Goal: Task Accomplishment & Management: Use online tool/utility

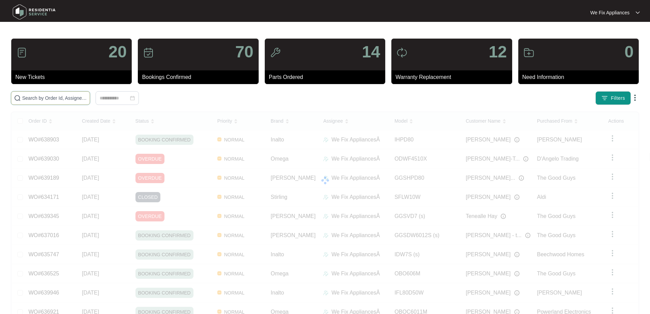
click at [68, 97] on input "text" at bounding box center [54, 98] width 65 height 8
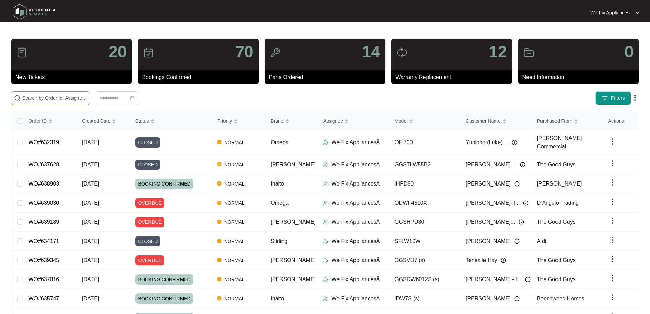
click at [68, 97] on input "text" at bounding box center [54, 98] width 65 height 8
paste input "633481"
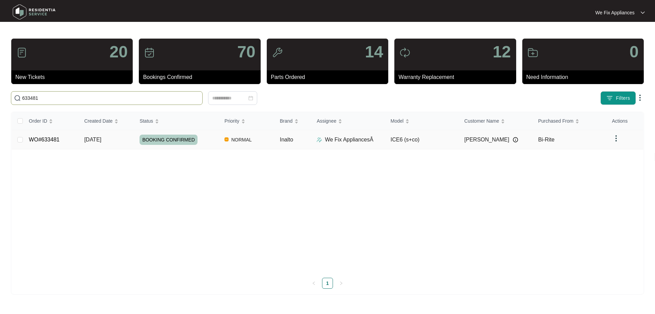
type input "633481"
click at [172, 138] on span "BOOKING CONFIRMED" at bounding box center [169, 139] width 58 height 10
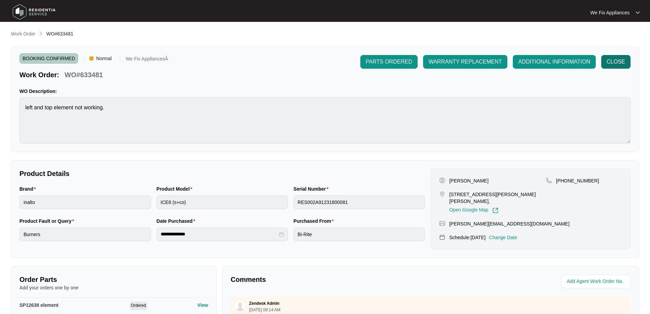
click at [621, 64] on span "CLOSE" at bounding box center [616, 62] width 18 height 8
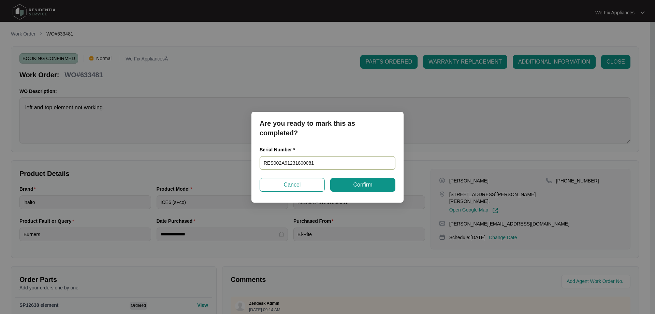
drag, startPoint x: 288, startPoint y: 164, endPoint x: 194, endPoint y: 166, distance: 94.2
click at [194, 166] on div "Are you ready to mark this as completed? Serial Number * RES002A91231800081 Can…" at bounding box center [327, 157] width 655 height 314
click at [344, 192] on div "Are you ready to mark this as completed? Serial Number * RES002A91231800081 Can…" at bounding box center [327, 157] width 152 height 91
click at [353, 186] on span "Confirm" at bounding box center [362, 184] width 19 height 8
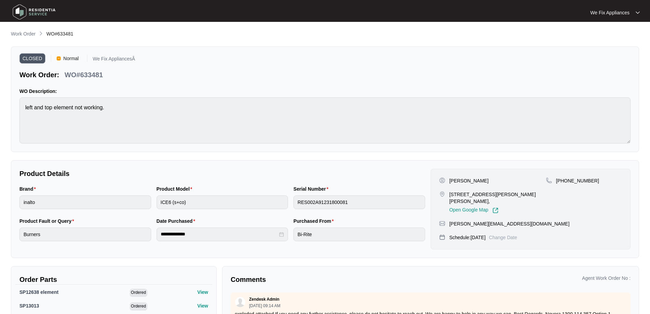
click at [33, 11] on img at bounding box center [34, 12] width 48 height 20
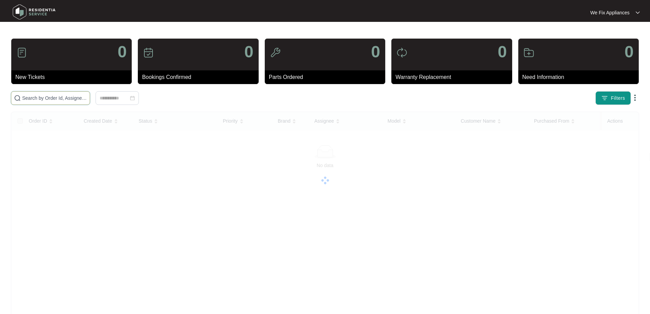
click at [62, 98] on input "text" at bounding box center [54, 98] width 65 height 8
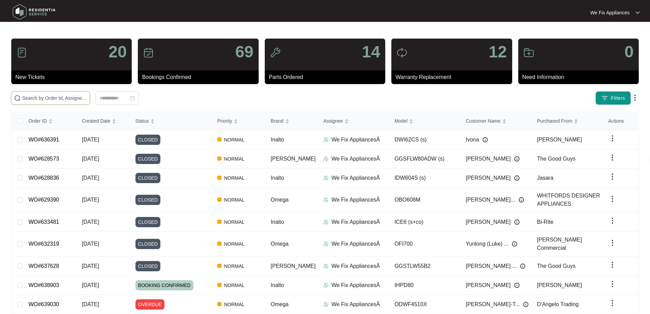
paste input "633629"
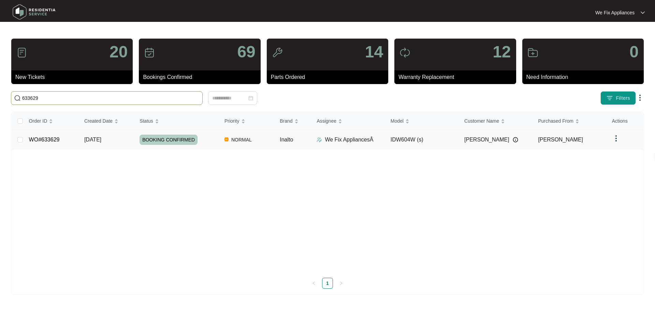
type input "633629"
click at [176, 142] on span "BOOKING CONFIRMED" at bounding box center [169, 139] width 58 height 10
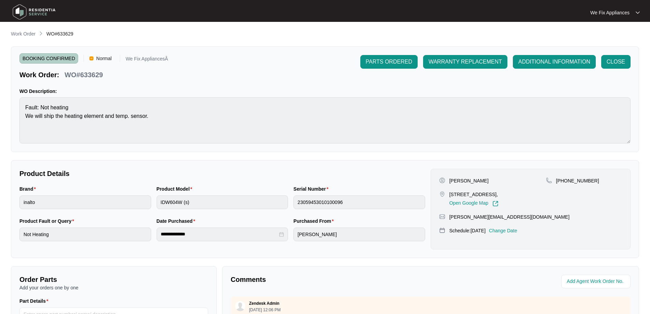
scroll to position [136, 0]
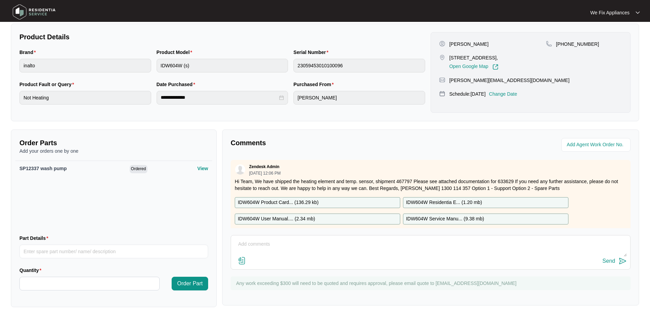
click at [274, 240] on textarea at bounding box center [430, 247] width 392 height 18
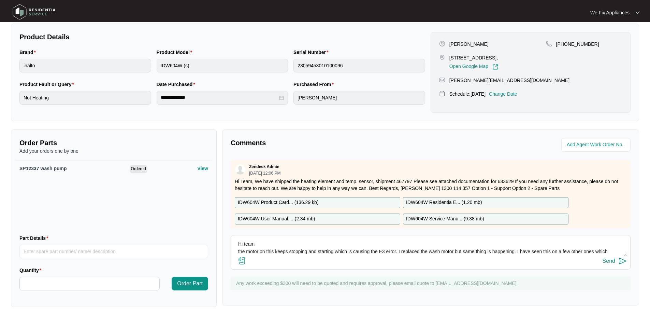
scroll to position [5, 0]
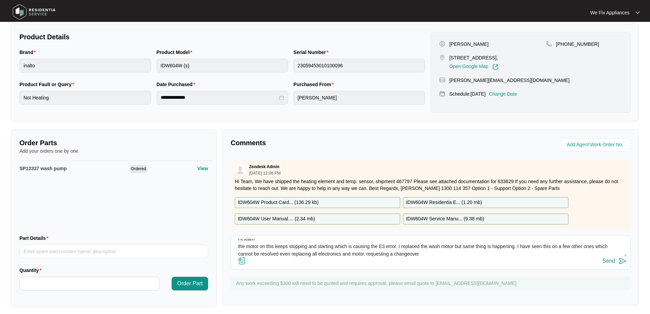
type textarea "Hi team the motor on this keeps stopping and starting which is causing the E3 e…"
click at [609, 259] on div "Send" at bounding box center [609, 261] width 13 height 6
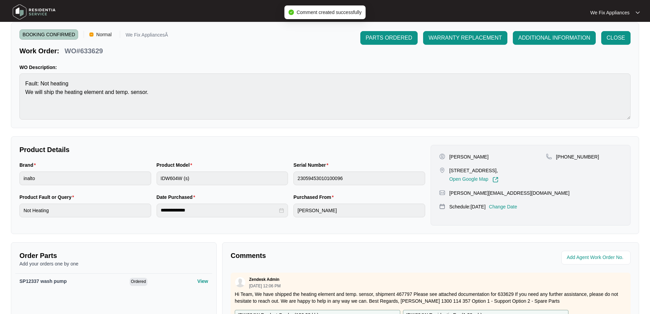
scroll to position [0, 0]
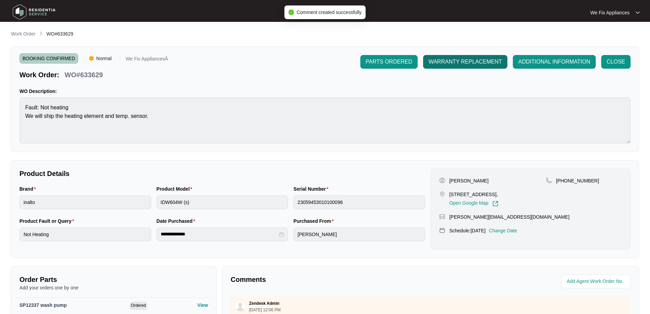
click at [468, 61] on span "WARRANTY REPLACEMENT" at bounding box center [465, 62] width 73 height 8
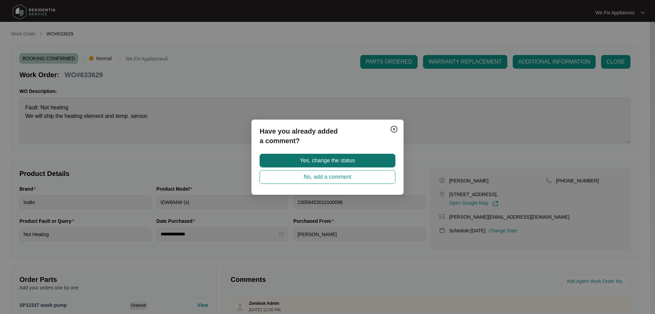
click at [334, 159] on span "Yes, change the status" at bounding box center [327, 160] width 55 height 8
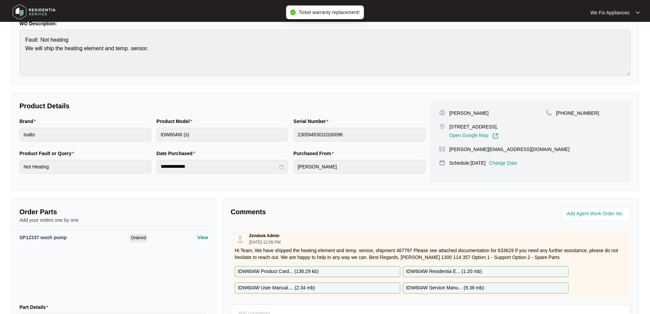
scroll to position [68, 0]
click at [24, 8] on img at bounding box center [34, 12] width 48 height 20
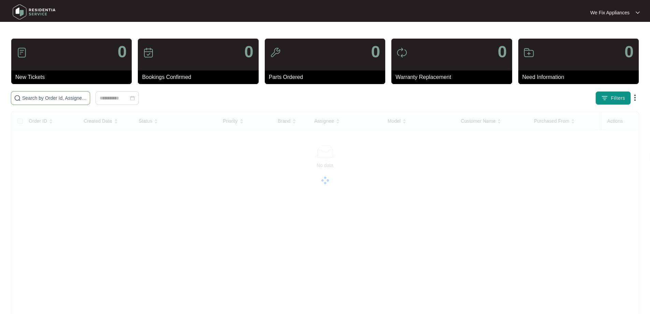
click at [46, 100] on input "text" at bounding box center [54, 98] width 65 height 8
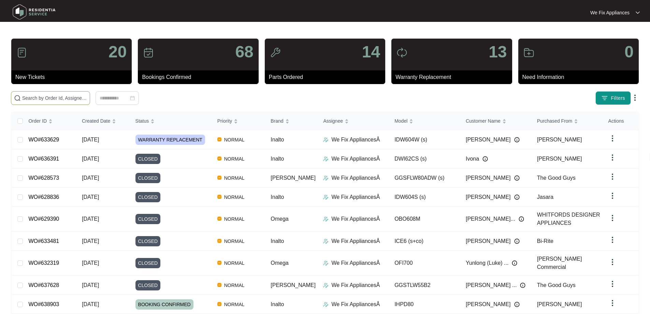
paste input "638607"
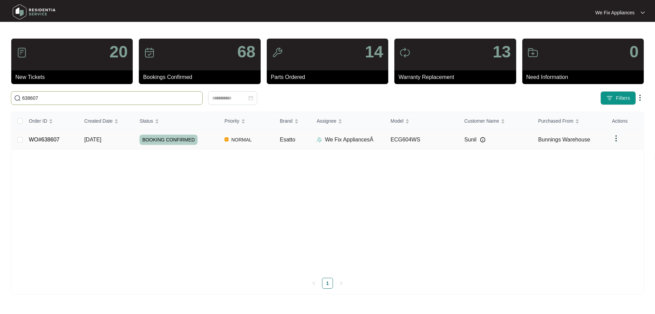
type input "638607"
click at [169, 136] on span "BOOKING CONFIRMED" at bounding box center [169, 139] width 58 height 10
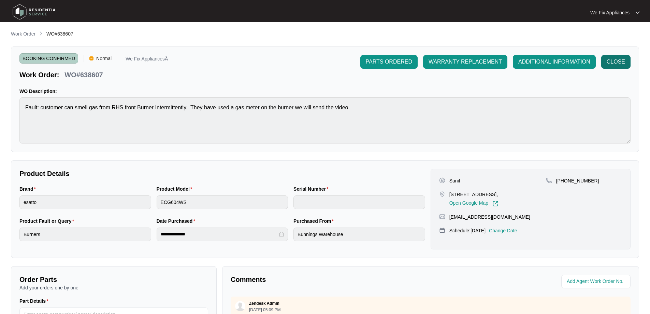
click at [618, 60] on span "CLOSE" at bounding box center [616, 62] width 18 height 8
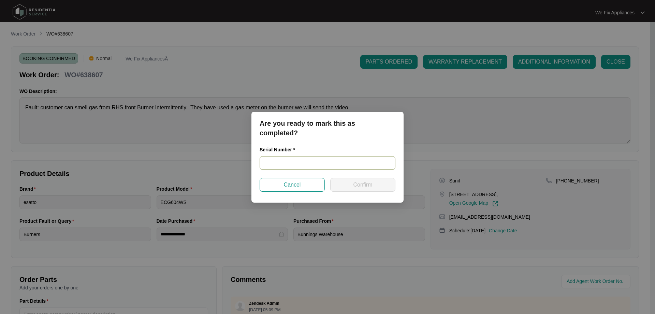
click at [298, 164] on input "text" at bounding box center [328, 163] width 136 height 14
paste input "540N530320442193300003"
type input "540N530320442193300003"
click at [356, 183] on span "Confirm" at bounding box center [362, 184] width 19 height 8
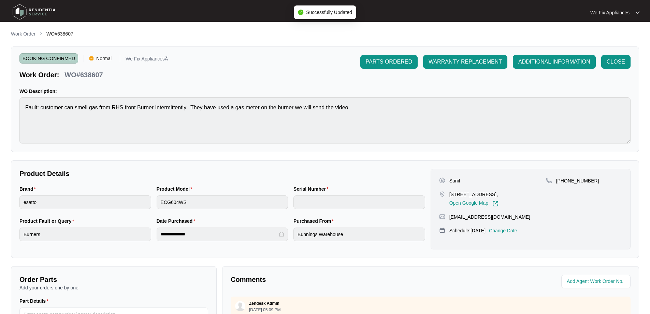
type input "540N530320442193300003"
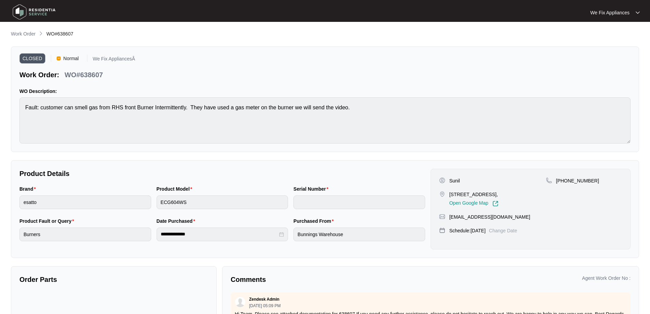
click at [18, 13] on img at bounding box center [34, 12] width 48 height 20
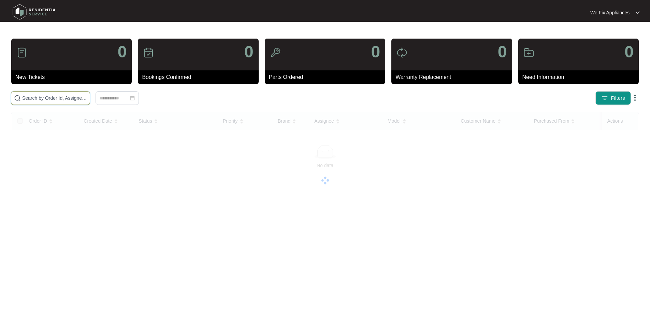
click at [42, 98] on input "text" at bounding box center [54, 98] width 65 height 8
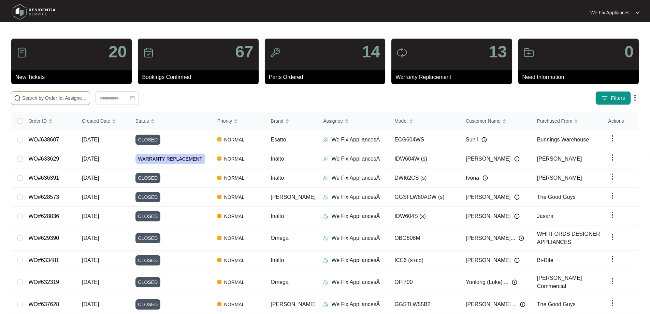
paste input "637863"
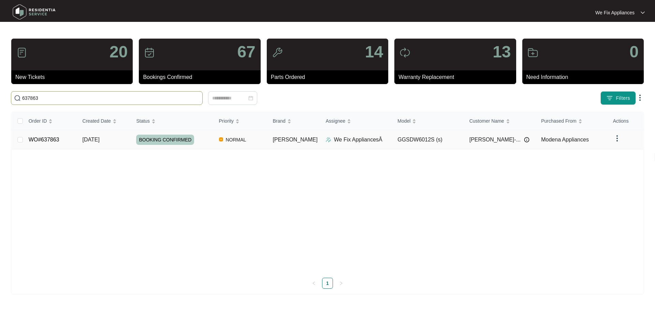
type input "637863"
click at [164, 139] on span "BOOKING CONFIRMED" at bounding box center [165, 139] width 58 height 10
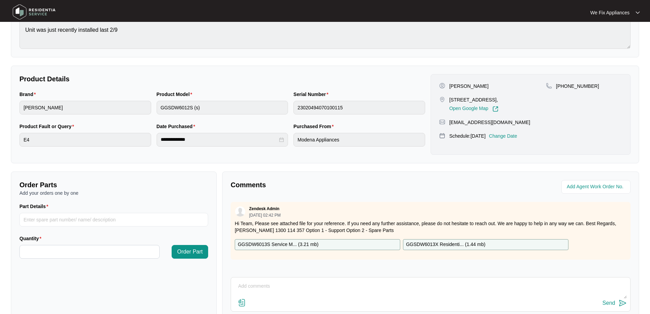
scroll to position [139, 0]
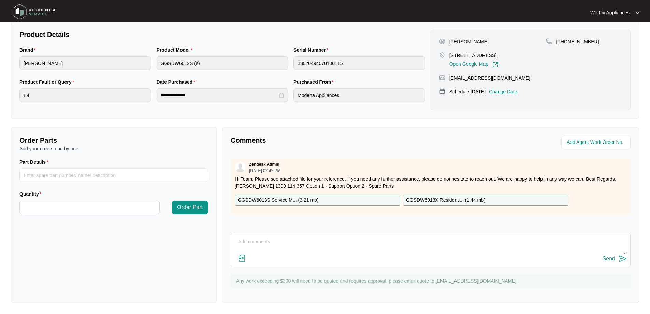
click at [315, 245] on textarea at bounding box center [430, 245] width 392 height 18
click at [337, 250] on textarea "Hi Team this unit has a crack in the base causing a leak. see photos attached. …" at bounding box center [430, 245] width 392 height 18
click at [341, 249] on textarea "Hi Team this unit has a crack in the base causing a leak. see photos attached. …" at bounding box center [430, 245] width 392 height 18
type textarea "Hi Team this unit has a crack in the base causing a leak. This cannot be fixed.…"
click at [243, 257] on img at bounding box center [242, 258] width 8 height 8
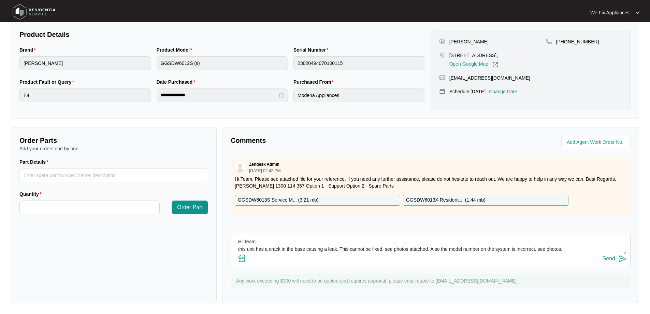
click at [0, 0] on input "file" at bounding box center [0, 0] width 0 height 0
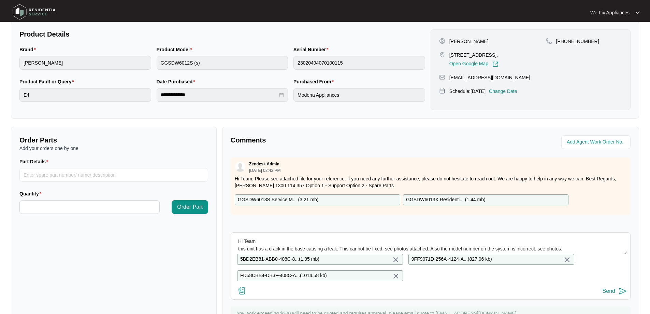
click at [612, 294] on div "Send" at bounding box center [609, 291] width 13 height 6
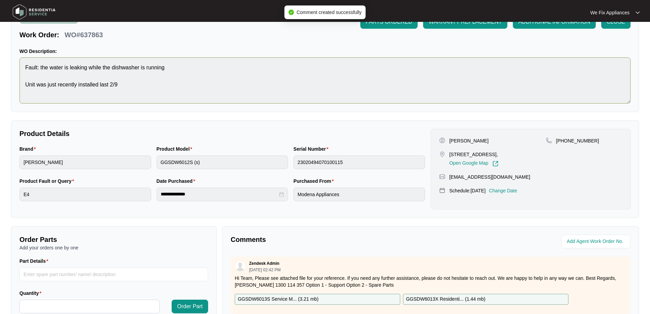
scroll to position [0, 0]
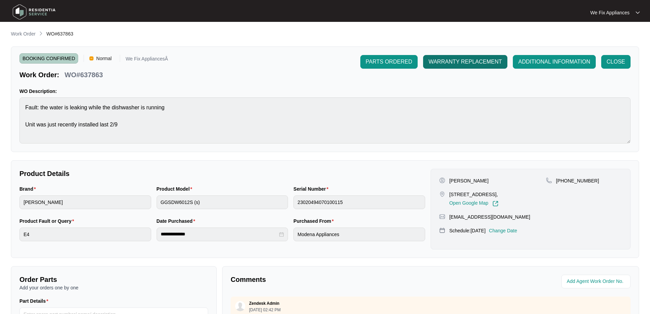
click at [466, 63] on span "WARRANTY REPLACEMENT" at bounding box center [465, 62] width 73 height 8
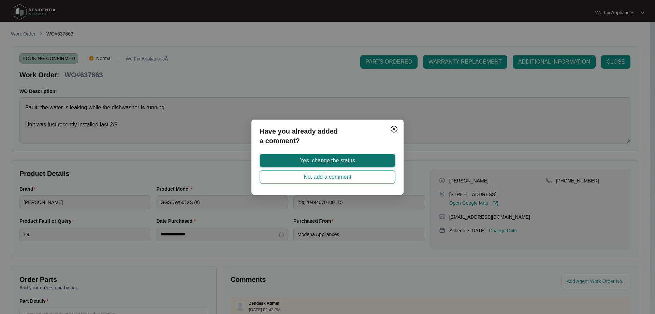
click at [332, 161] on span "Yes, change the status" at bounding box center [327, 160] width 55 height 8
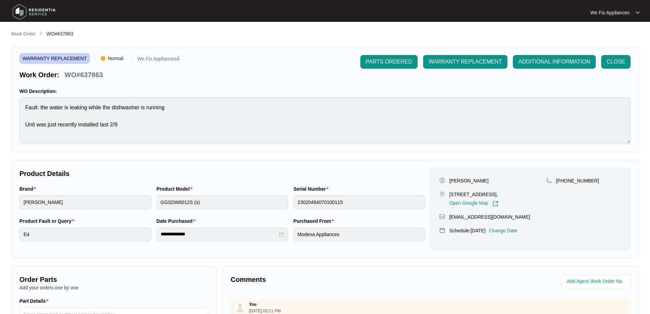
click at [19, 11] on img at bounding box center [34, 12] width 48 height 20
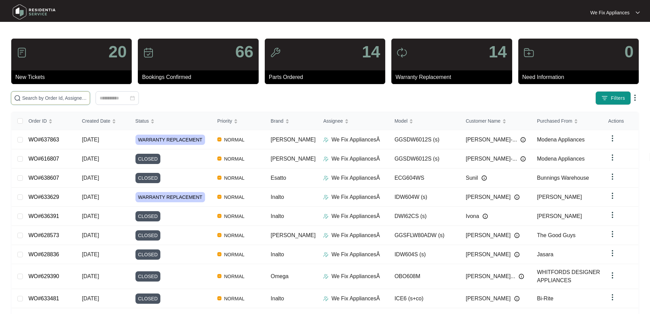
click at [46, 98] on input "text" at bounding box center [54, 98] width 65 height 8
paste input "632796"
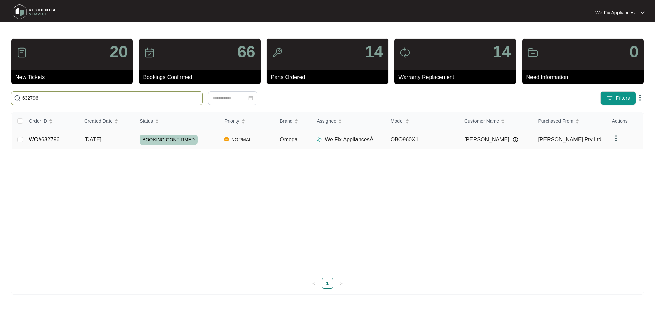
type input "632796"
click at [162, 138] on span "BOOKING CONFIRMED" at bounding box center [169, 139] width 58 height 10
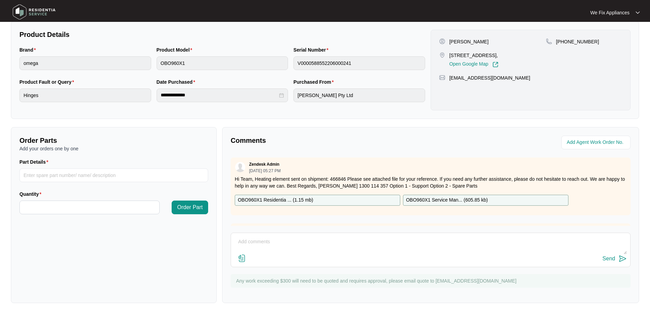
scroll to position [148, 0]
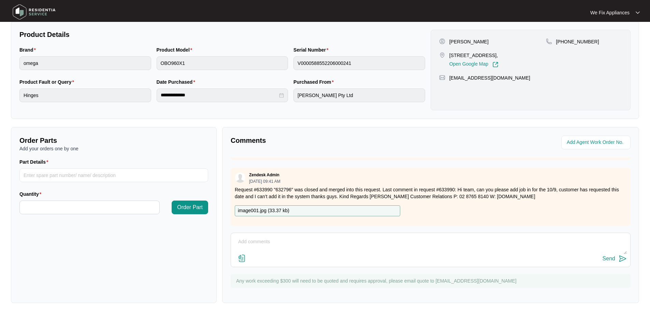
click at [273, 207] on p "image001.jpg ( 33.37 kb )" at bounding box center [264, 211] width 52 height 8
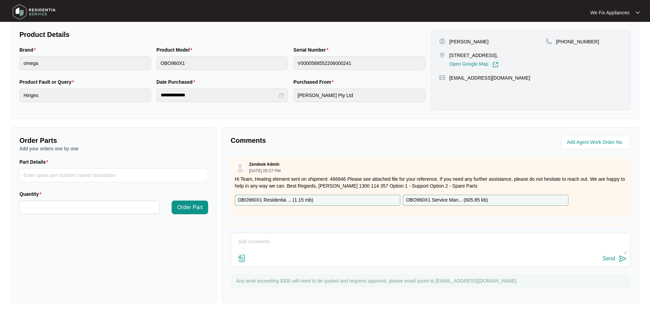
click at [279, 198] on p "OBO960X1 Residentia ... ( 1.15 mb )" at bounding box center [275, 200] width 75 height 8
click at [52, 176] on input "Part Details" at bounding box center [113, 175] width 189 height 14
paste input "SP14037"
type input "SP14037 clock"
type input "*"
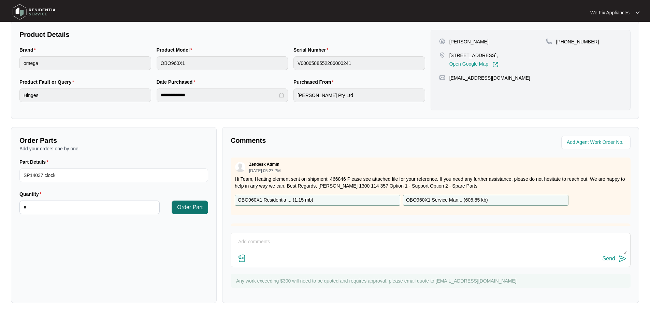
click at [191, 206] on span "Order Part" at bounding box center [190, 207] width 26 height 8
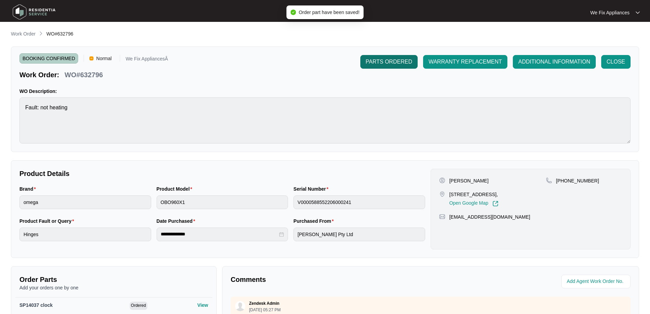
click at [387, 62] on span "PARTS ORDERED" at bounding box center [389, 62] width 46 height 8
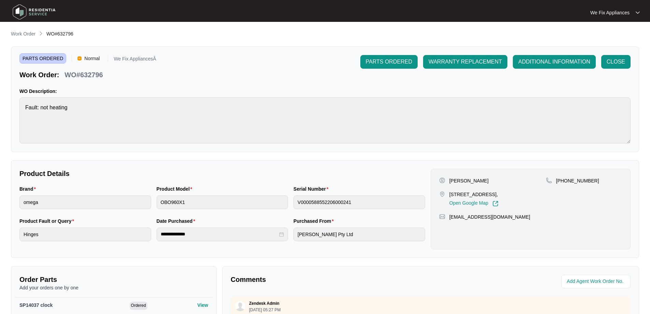
click at [26, 10] on img at bounding box center [34, 12] width 48 height 20
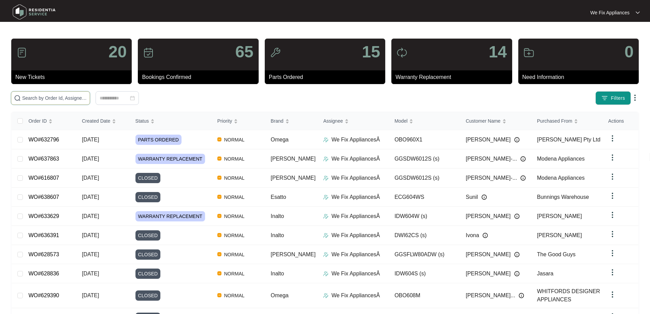
click at [46, 98] on input "text" at bounding box center [54, 98] width 65 height 8
paste input "634718"
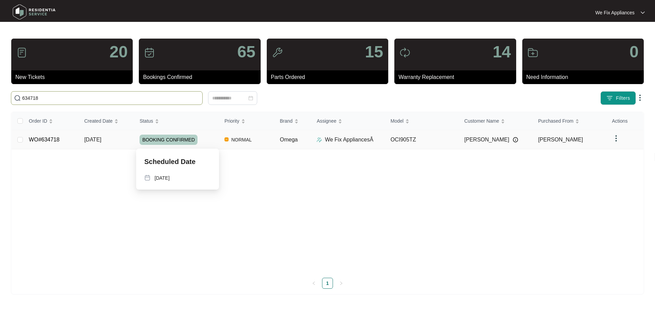
type input "634718"
click at [167, 135] on span "BOOKING CONFIRMED" at bounding box center [169, 139] width 58 height 10
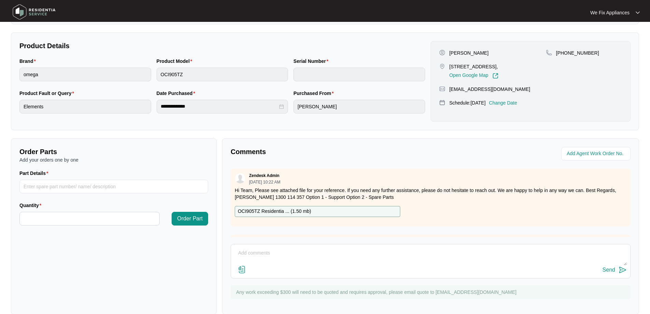
scroll to position [139, 0]
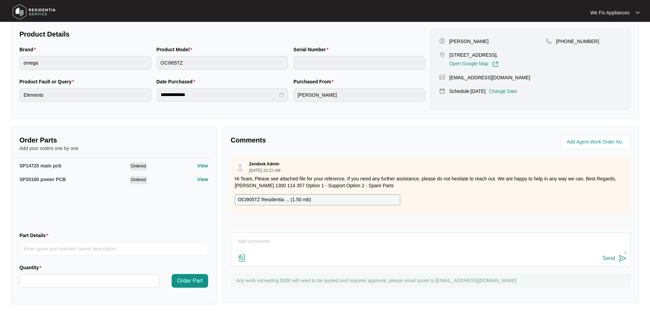
click at [283, 199] on p "OCI905TZ Residentia ... ( 1.50 mb )" at bounding box center [274, 200] width 73 height 8
click at [438, 231] on div "Comments Zendesk Admin 09/01/2025 at 10:22 AM Hi Team, Please see attached file…" at bounding box center [430, 215] width 417 height 176
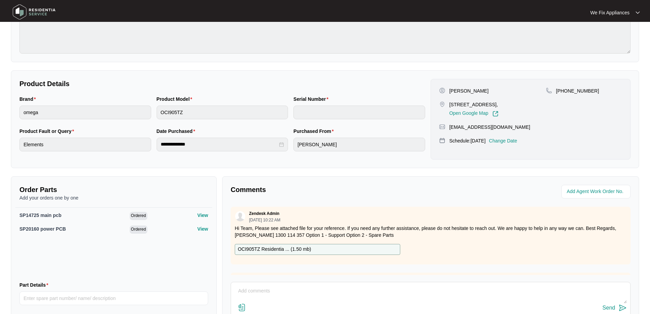
scroll to position [141, 0]
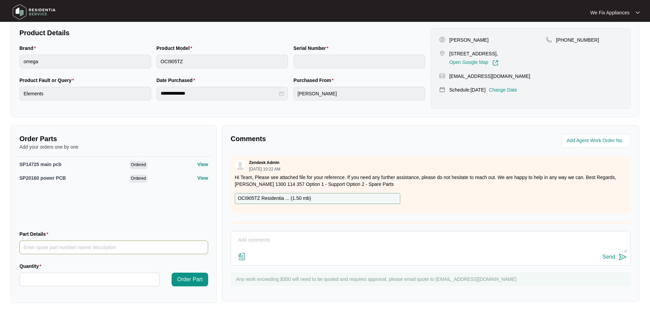
click at [71, 249] on input "Part Details" at bounding box center [113, 247] width 189 height 14
paste input "SP20346"
type input "SP20346 element coil"
type input "*"
click at [182, 277] on span "Order Part" at bounding box center [190, 279] width 26 height 8
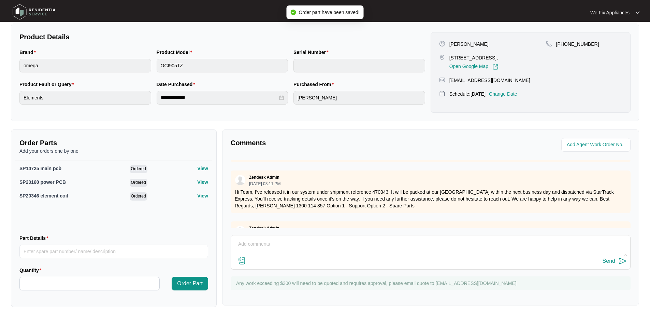
scroll to position [102, 0]
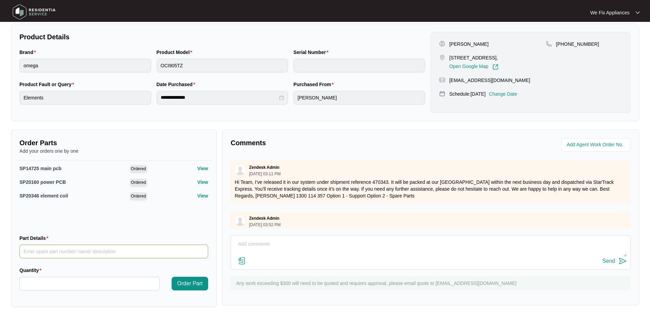
click at [111, 249] on input "Part Details" at bounding box center [113, 251] width 189 height 14
paste input "SP20347"
type input "SP20347 element coil"
click at [62, 282] on input "Quantity" at bounding box center [90, 283] width 140 height 13
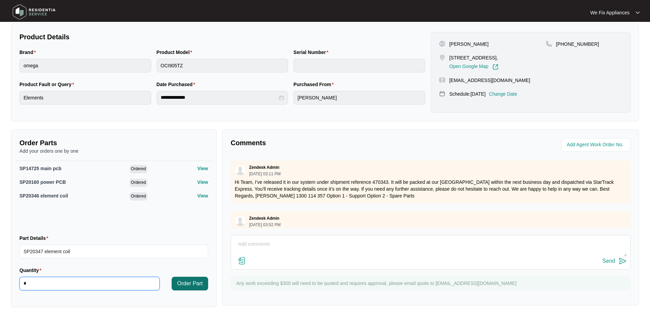
type input "*"
click at [176, 284] on button "Order Part" at bounding box center [190, 283] width 37 height 14
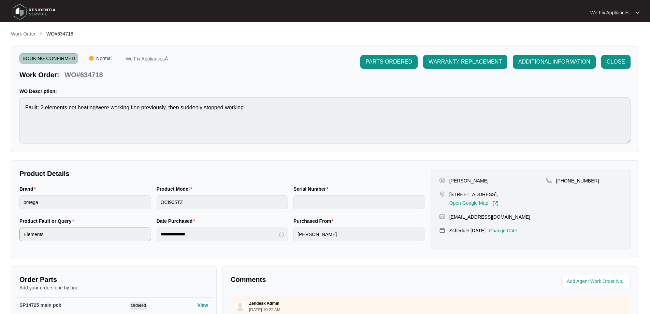
scroll to position [141, 0]
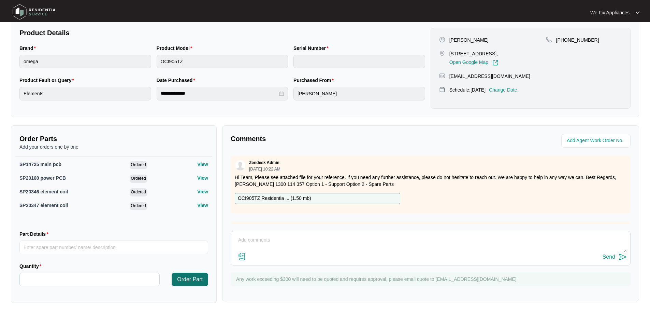
click at [182, 278] on span "Order Part" at bounding box center [190, 279] width 26 height 8
click at [98, 246] on input "Part Details" at bounding box center [113, 247] width 189 height 14
paste input "SP20349"
type input "SP20349"
click at [82, 281] on input "Quantity" at bounding box center [90, 279] width 140 height 13
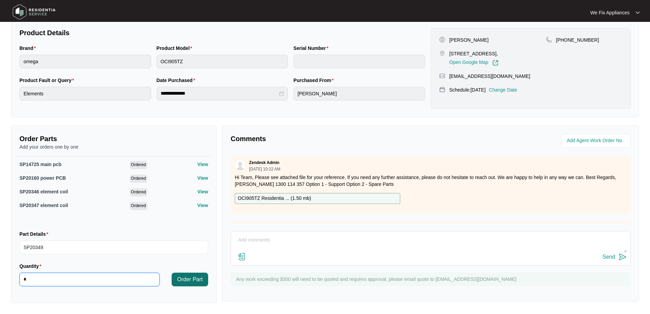
type input "*"
click at [197, 279] on span "Order Part" at bounding box center [190, 279] width 26 height 8
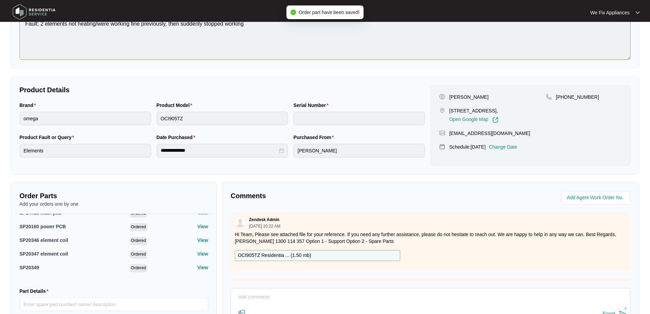
scroll to position [0, 0]
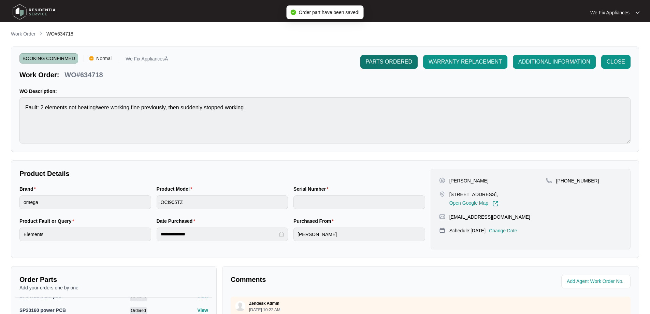
click at [394, 60] on span "PARTS ORDERED" at bounding box center [389, 62] width 46 height 8
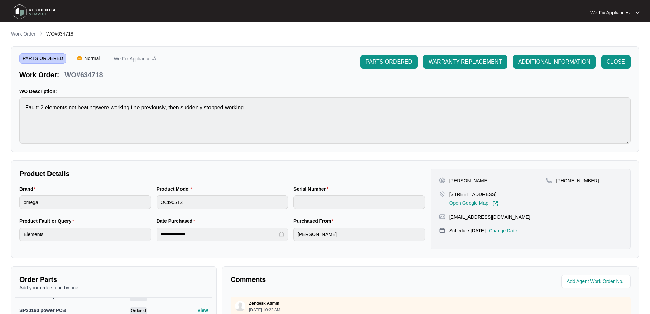
click at [238, 88] on p "WO Description:" at bounding box center [324, 91] width 611 height 7
